Goal: Check status: Check status

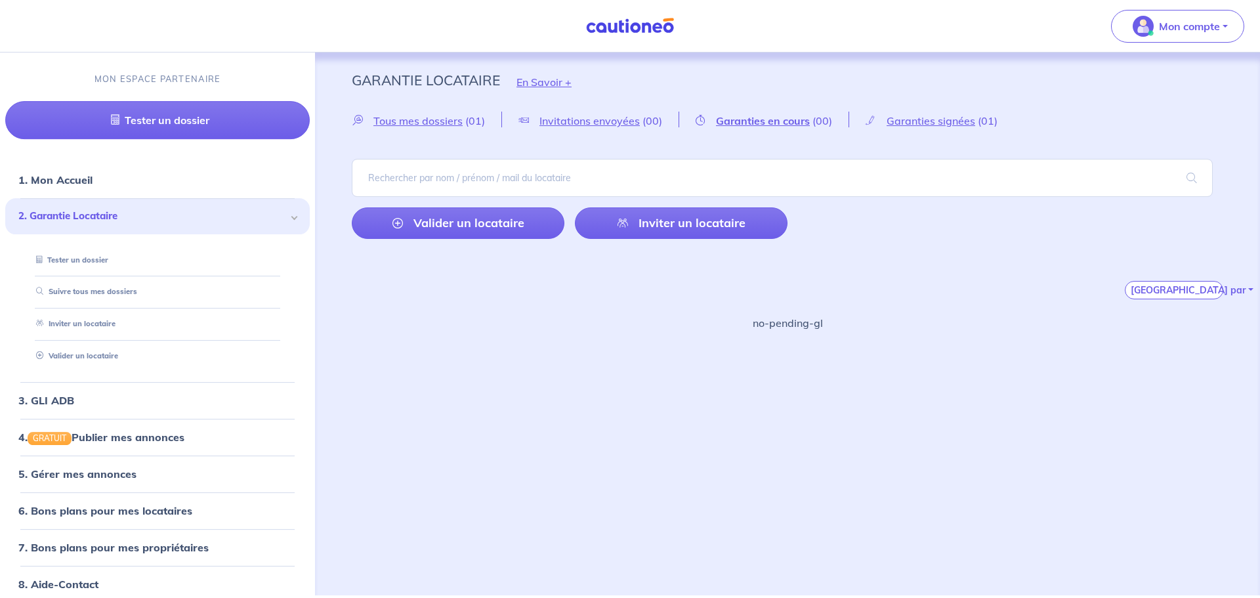
scroll to position [51, 0]
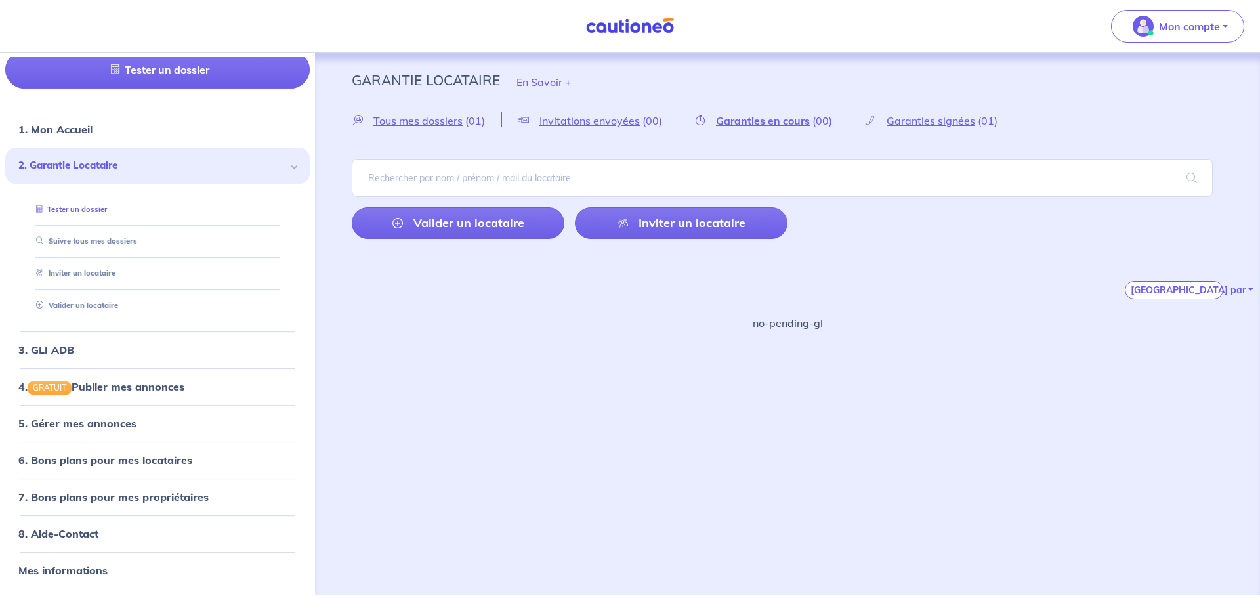
click at [100, 213] on link "Tester un dossier" at bounding box center [69, 209] width 76 height 9
click at [78, 241] on link "Suivre tous mes dossiers" at bounding box center [83, 241] width 105 height 9
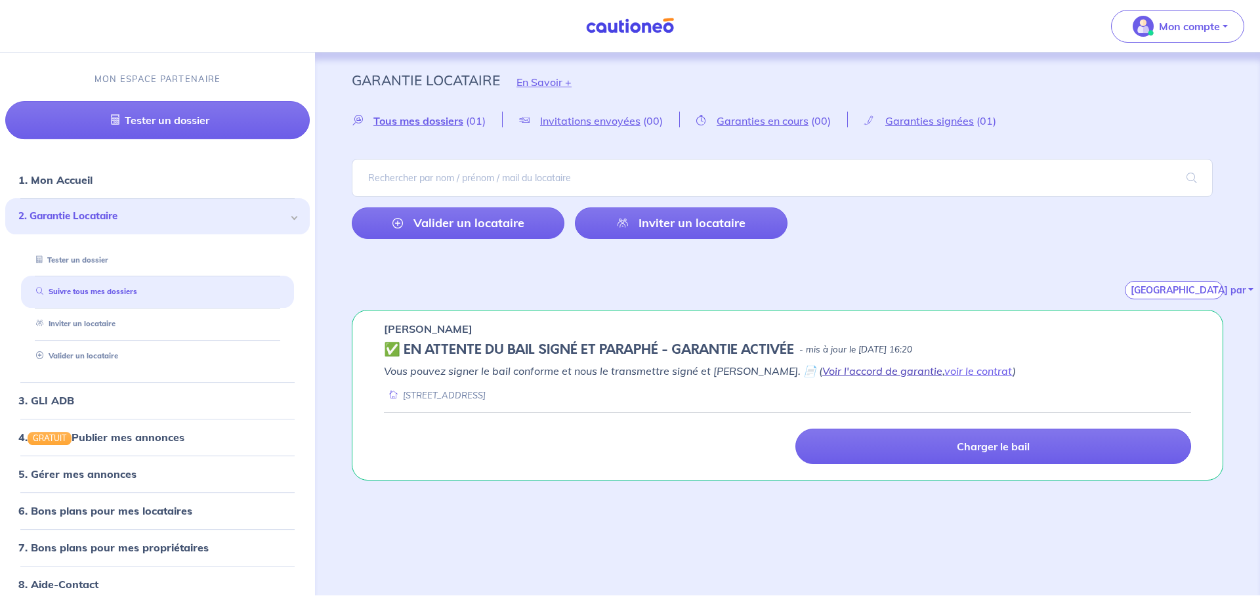
click at [852, 373] on link "Voir l'accord de garantie" at bounding box center [882, 370] width 120 height 13
click at [944, 372] on link "voir le contrat" at bounding box center [978, 370] width 68 height 13
